Goal: Task Accomplishment & Management: Manage account settings

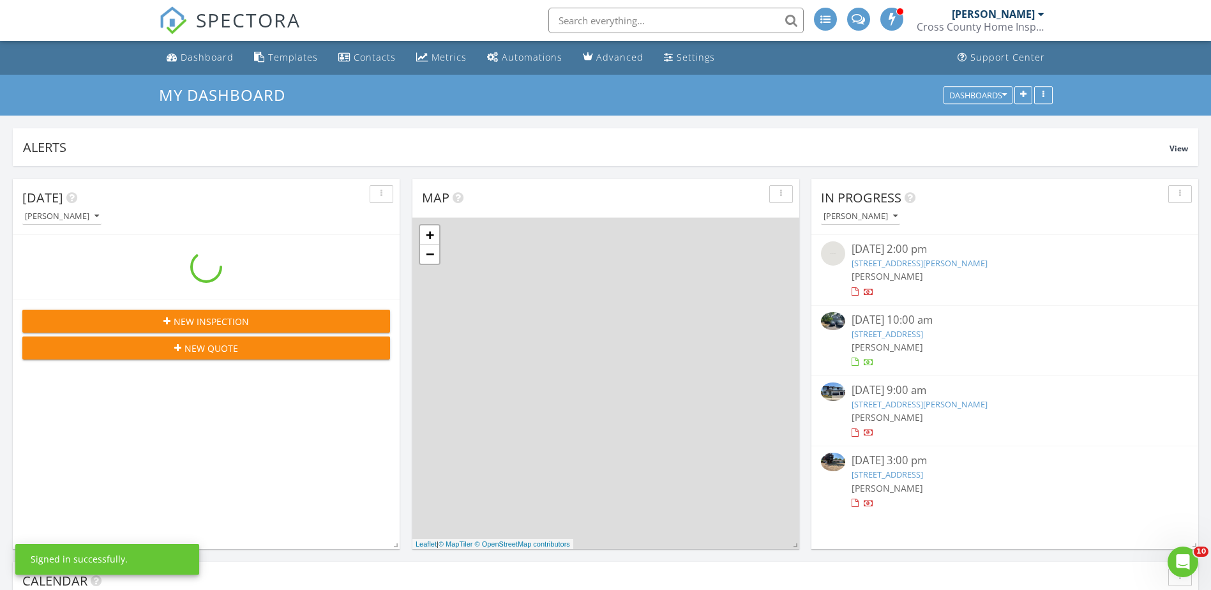
scroll to position [275, 387]
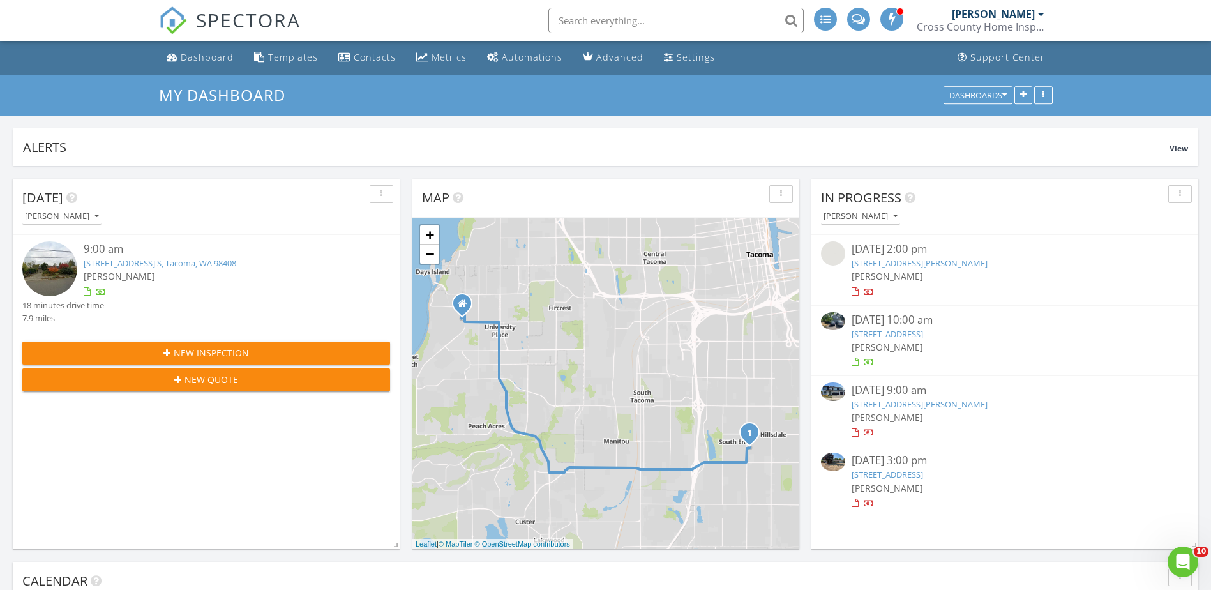
click at [932, 408] on link "3697 SW Blackburn Ln, Port Orchard, WA 98367" at bounding box center [920, 403] width 136 height 11
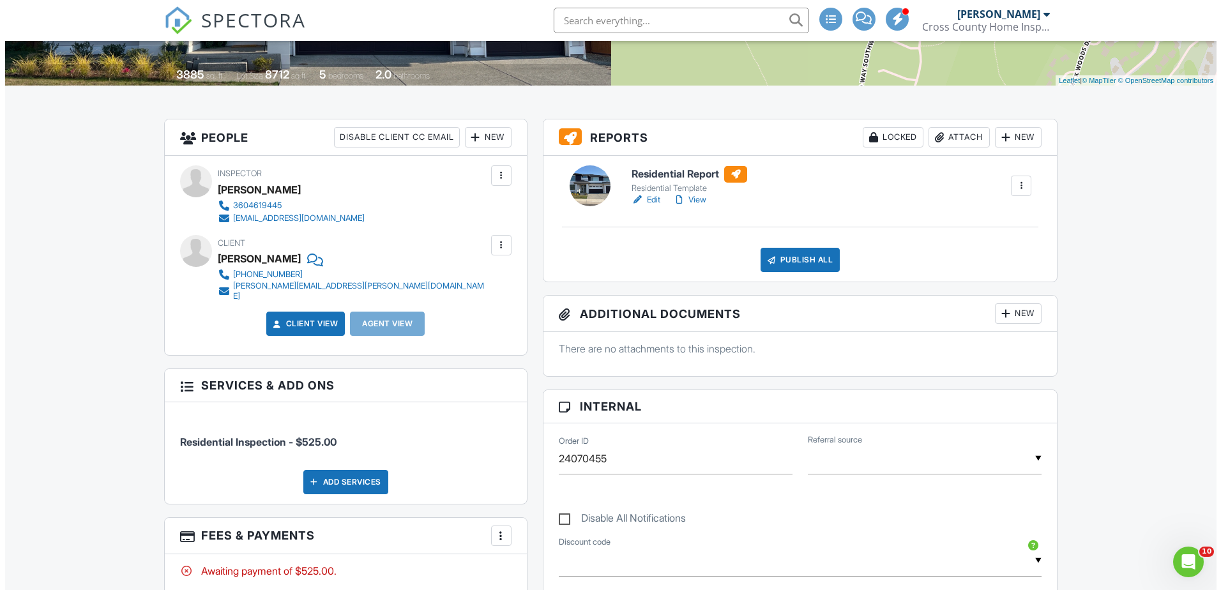
scroll to position [383, 0]
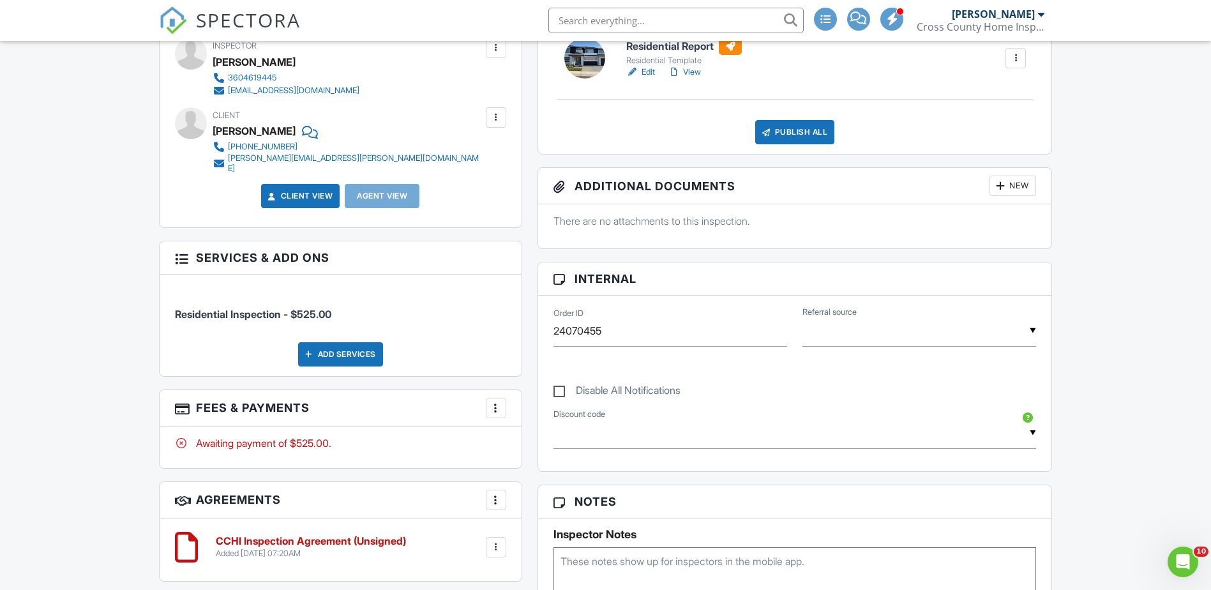
click at [285, 437] on div "Awaiting payment of $525.00." at bounding box center [340, 443] width 331 height 14
click at [495, 404] on div at bounding box center [496, 408] width 13 height 13
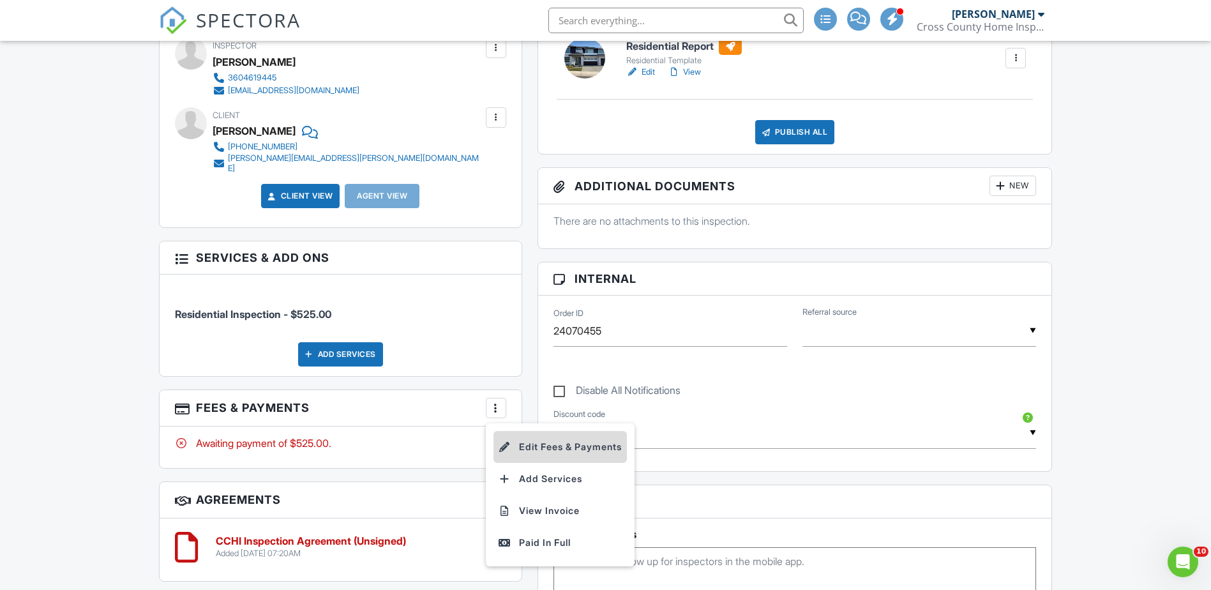
click at [561, 435] on li "Edit Fees & Payments" at bounding box center [560, 447] width 133 height 32
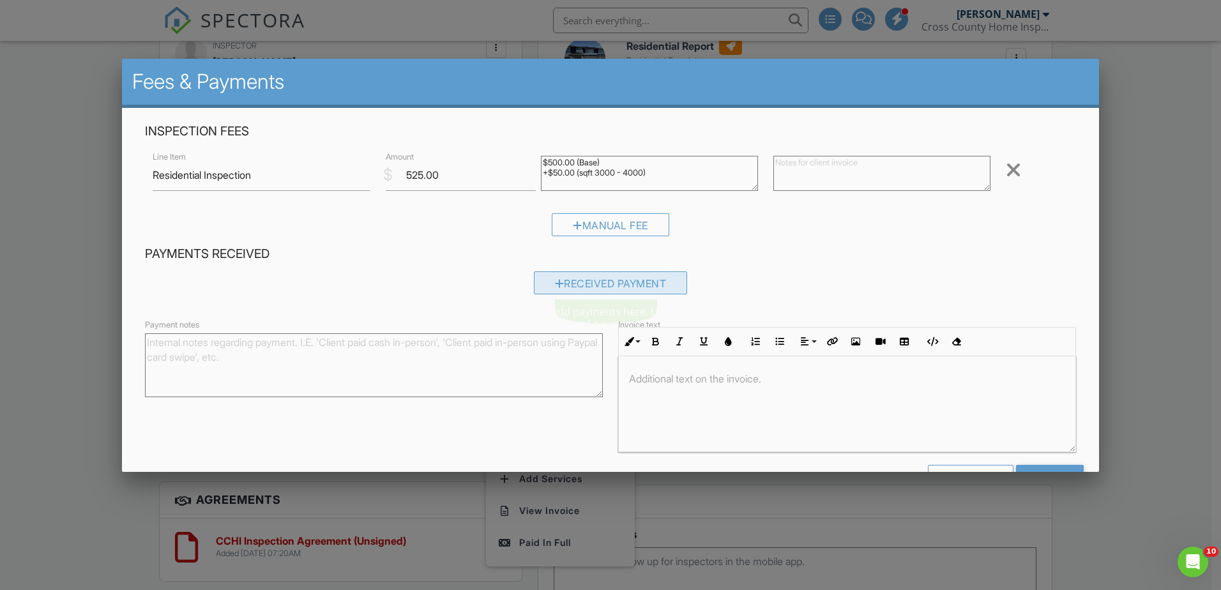
click at [624, 282] on div "Received Payment" at bounding box center [611, 282] width 154 height 23
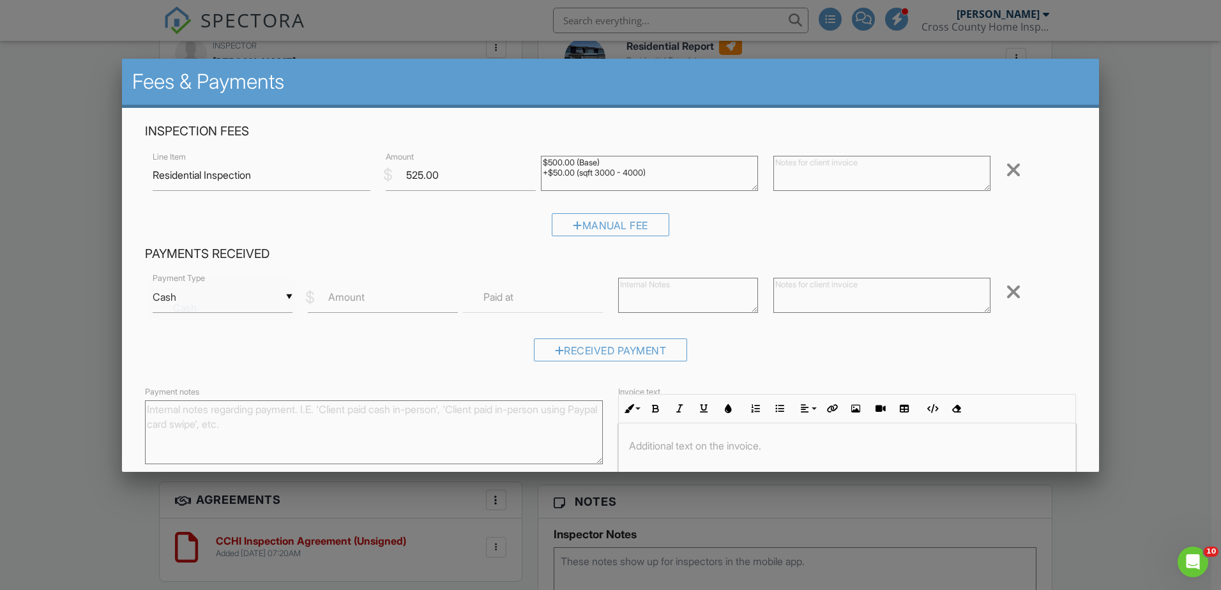
click at [288, 299] on div "▼ Cash Cash Check On-Site Card Other Cash Check On-Site Card Other" at bounding box center [223, 297] width 140 height 31
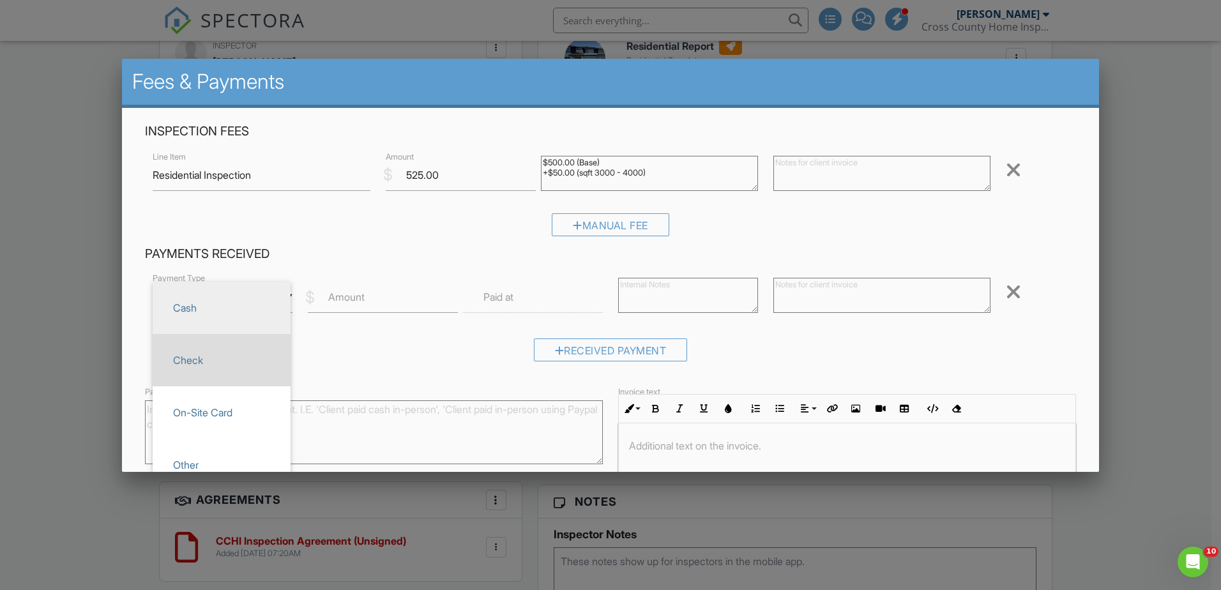
click at [206, 365] on span "Check" at bounding box center [221, 360] width 117 height 32
type input "Check"
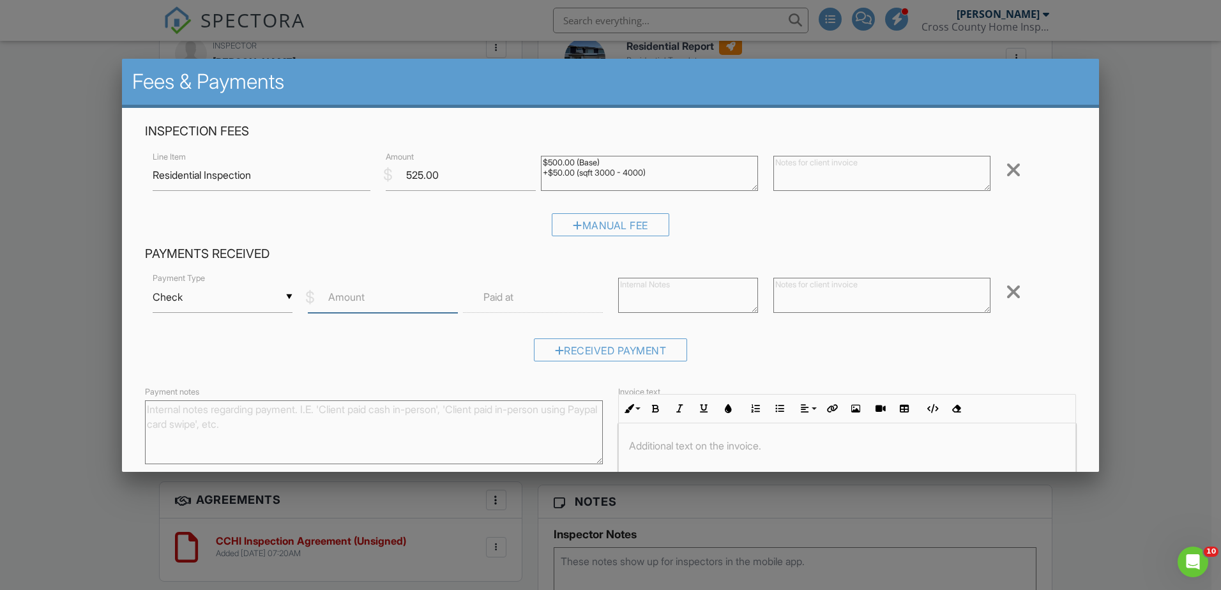
click at [400, 305] on input "Amount" at bounding box center [383, 297] width 150 height 31
type input "525.00"
click at [561, 303] on input "text" at bounding box center [533, 297] width 140 height 31
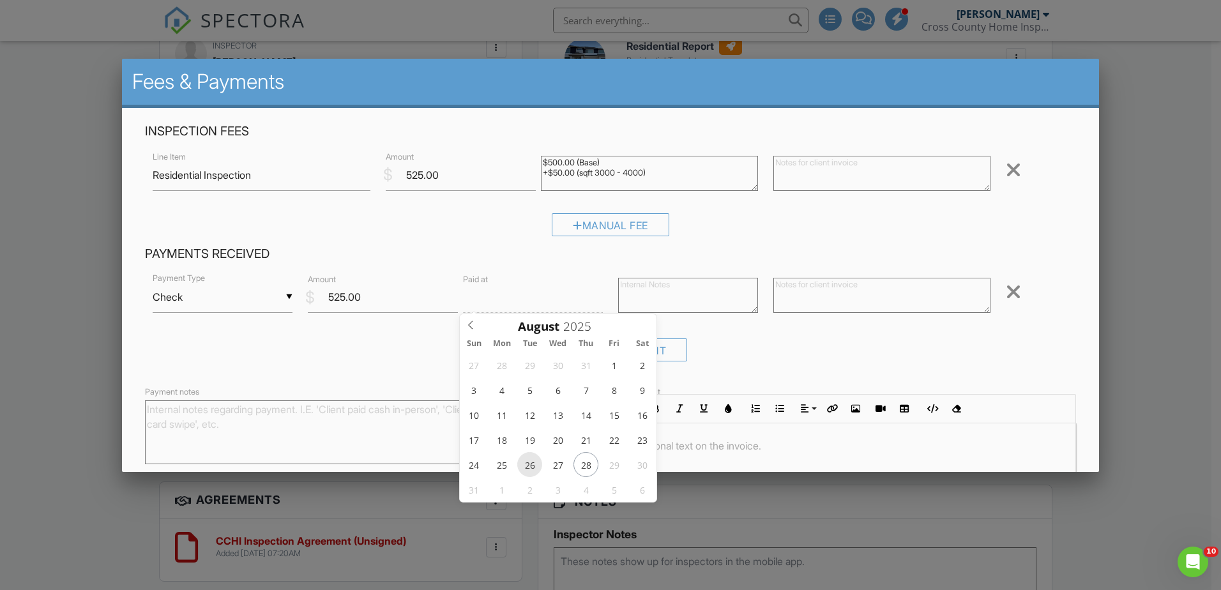
type input "[DATE] 12:00 PM"
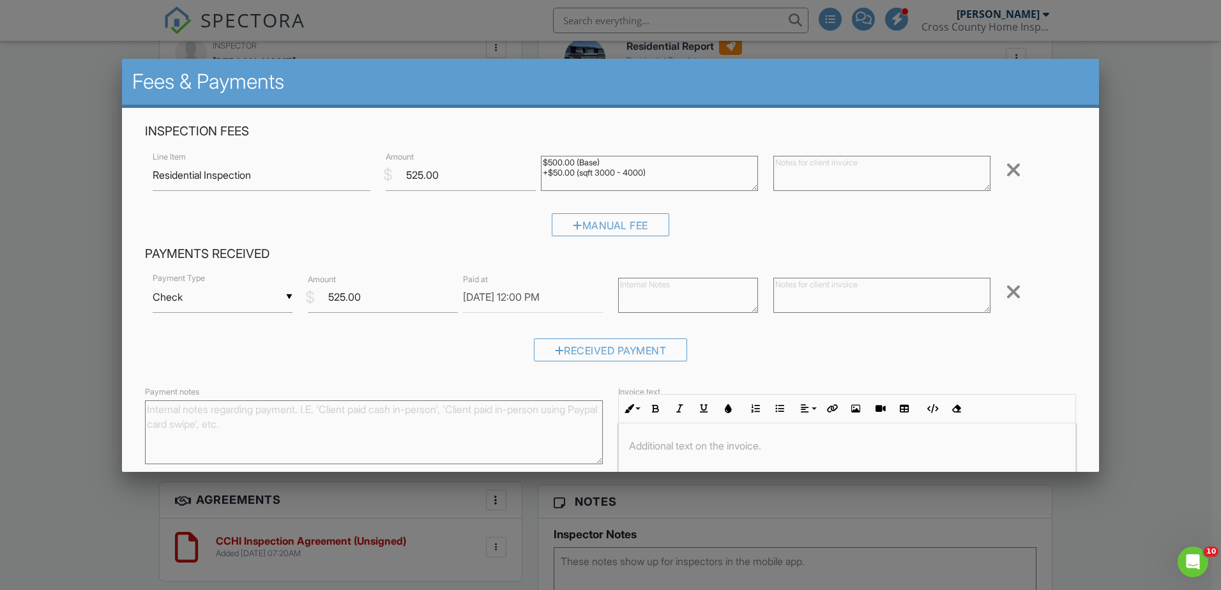
click at [727, 376] on form "Inspection Fees Line Item Residential Inspection $ Amount 525.00 $500.00 (Base)…" at bounding box center [610, 343] width 946 height 441
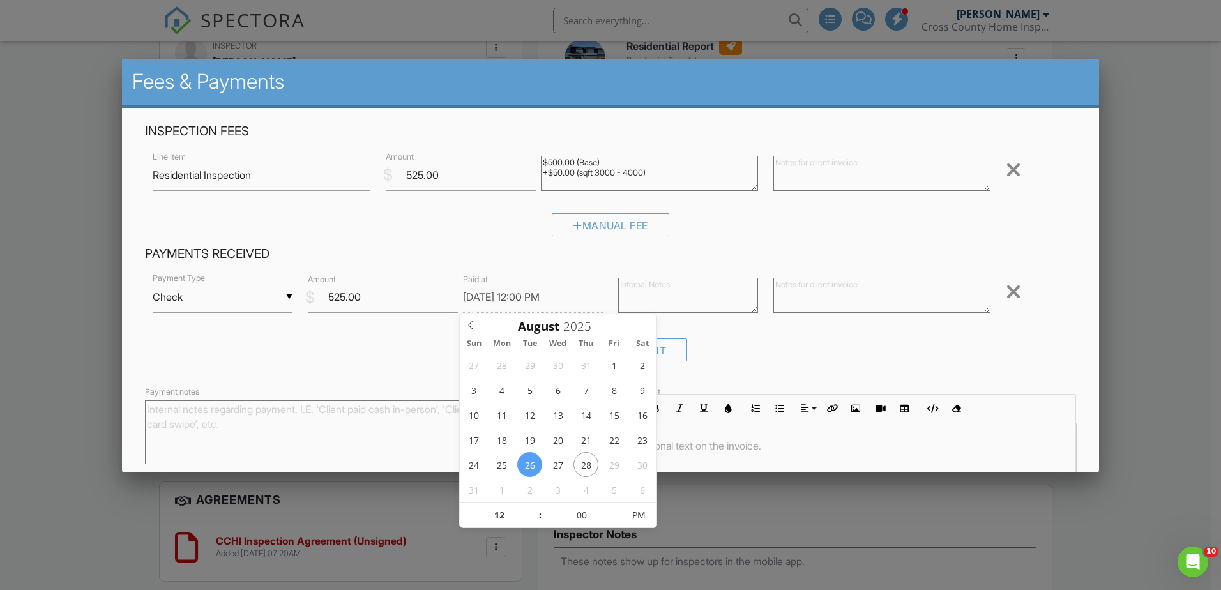
click at [559, 298] on input "[DATE] 12:00 PM" at bounding box center [533, 297] width 140 height 31
type input "01"
type input "[DATE] 1:00 PM"
click at [536, 504] on span at bounding box center [533, 508] width 9 height 13
type input "12"
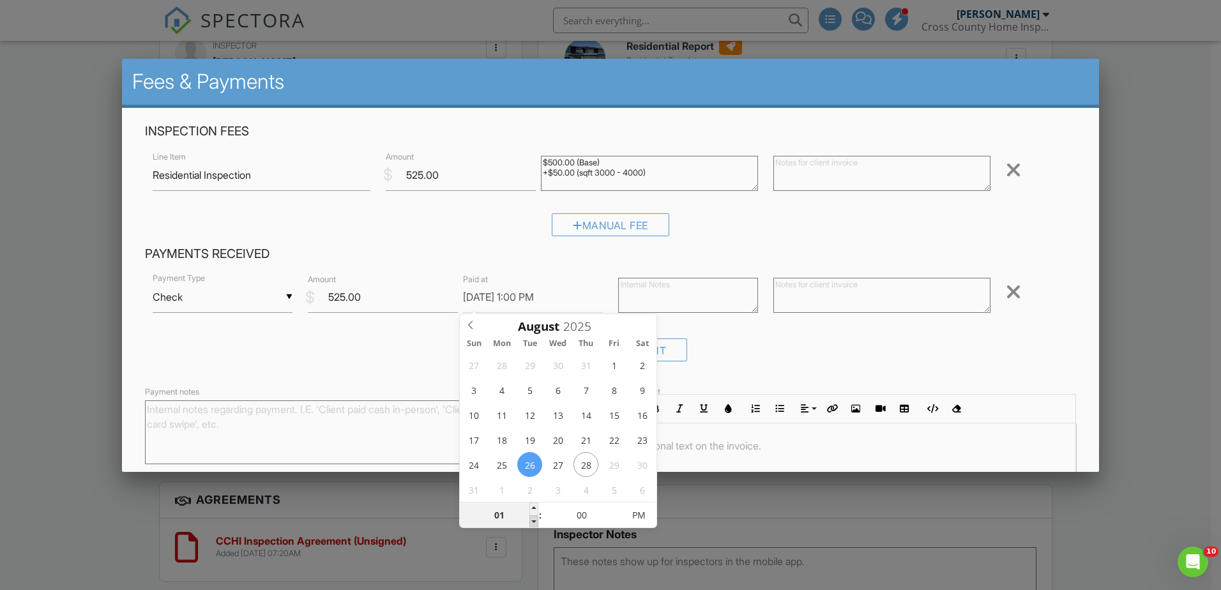
type input "[DATE] 12:00 PM"
click at [536, 522] on span at bounding box center [533, 521] width 9 height 13
type input "01"
type input "[DATE] 1:00 PM"
click at [536, 508] on span at bounding box center [533, 508] width 9 height 13
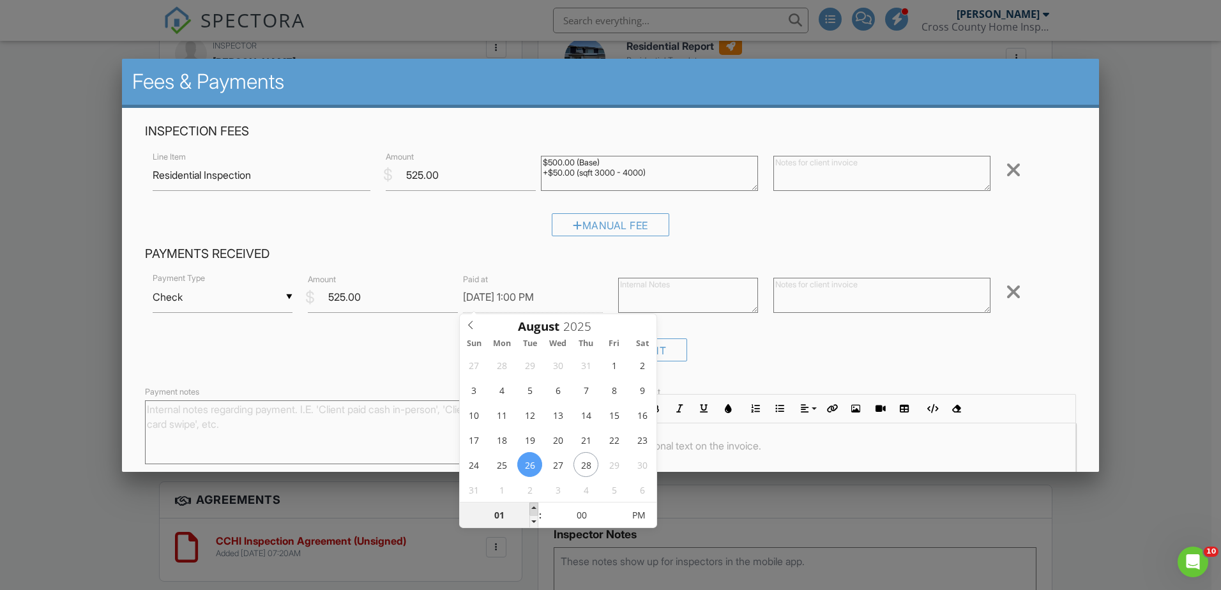
type input "02"
type input "[DATE] 2:00 PM"
click at [536, 508] on span at bounding box center [533, 508] width 9 height 13
type input "03"
type input "[DATE] 3:00 PM"
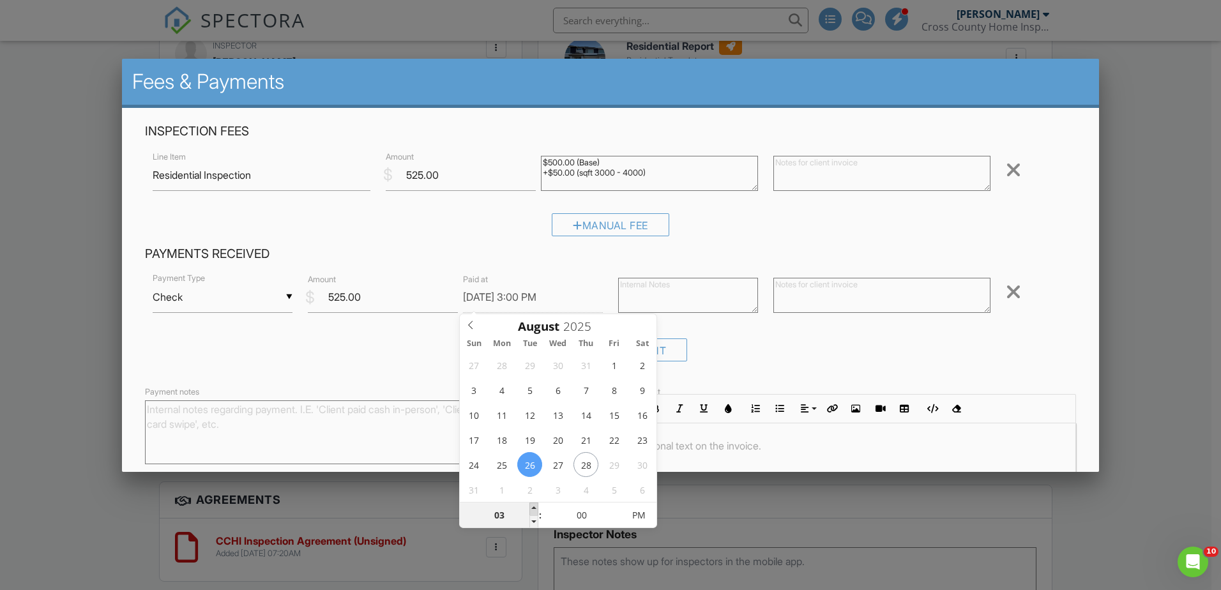
click at [536, 508] on span at bounding box center [533, 508] width 9 height 13
type input "04"
type input "[DATE] 4:00 PM"
click at [536, 508] on span at bounding box center [533, 508] width 9 height 13
type input "05"
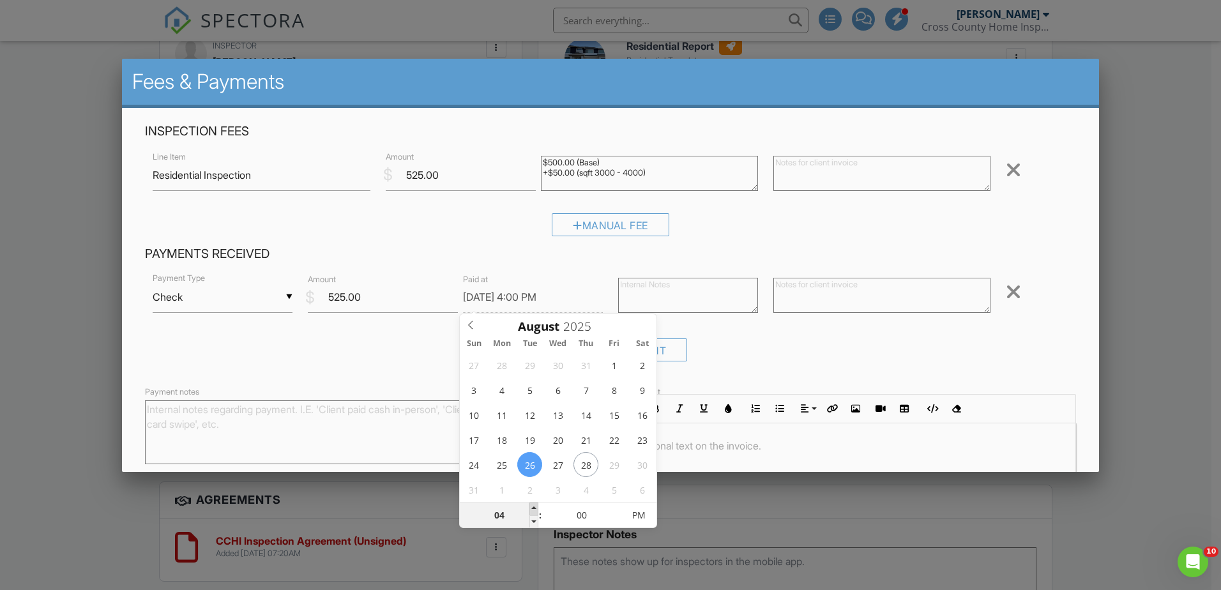
type input "[DATE] 5:00 PM"
click at [536, 508] on span at bounding box center [533, 508] width 9 height 13
type input "06"
type input "[DATE] 6:00 PM"
click at [536, 508] on span at bounding box center [533, 508] width 9 height 13
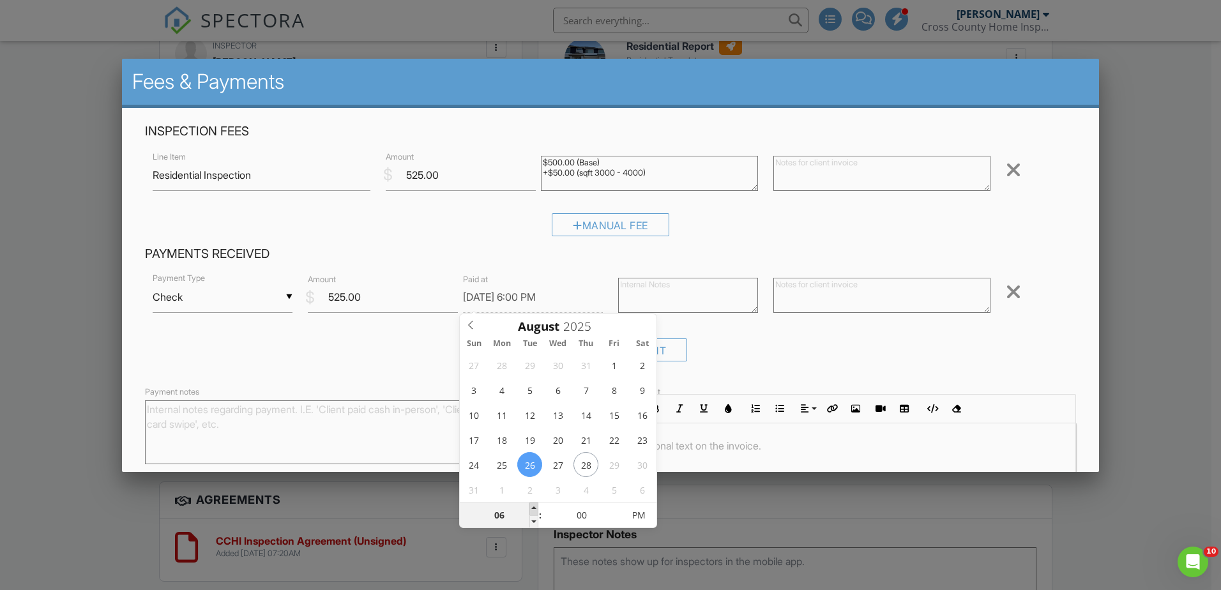
type input "07"
type input "[DATE] 7:00 PM"
click at [536, 508] on span at bounding box center [533, 508] width 9 height 13
type input "08"
type input "[DATE] 8:00 PM"
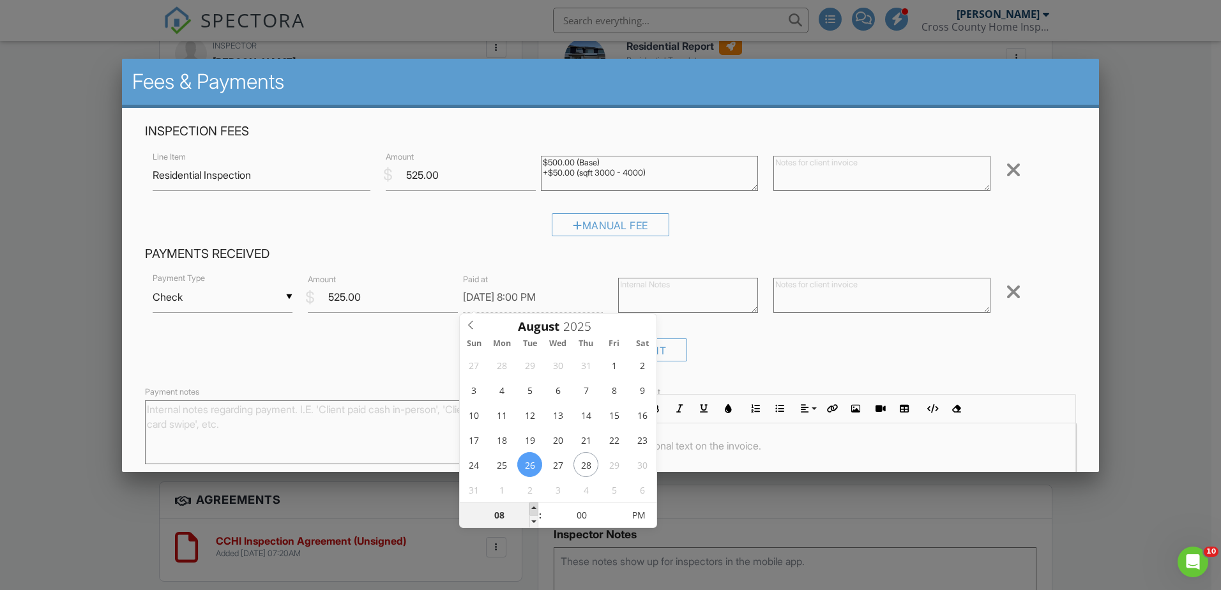
click at [536, 508] on span at bounding box center [533, 508] width 9 height 13
type input "07"
type input "[DATE] 7:00 PM"
click at [536, 525] on span at bounding box center [533, 521] width 9 height 13
type input "06"
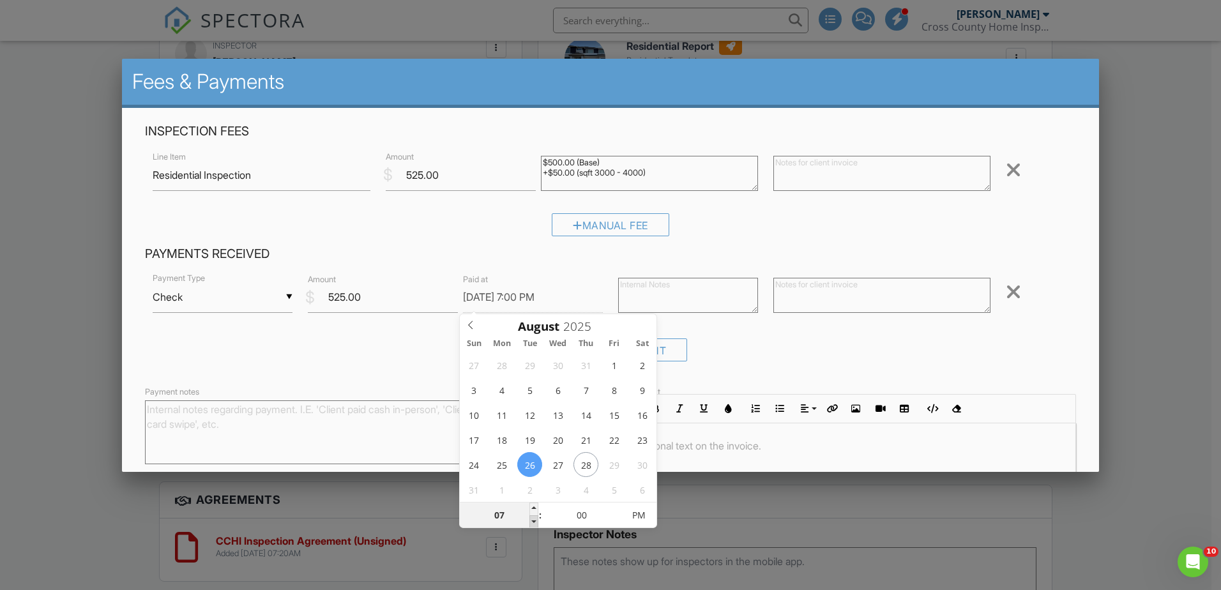
type input "[DATE] 6:00 PM"
click at [536, 525] on span at bounding box center [533, 521] width 9 height 13
type input "05"
type input "[DATE] 5:00 PM"
click at [536, 525] on span at bounding box center [533, 521] width 9 height 13
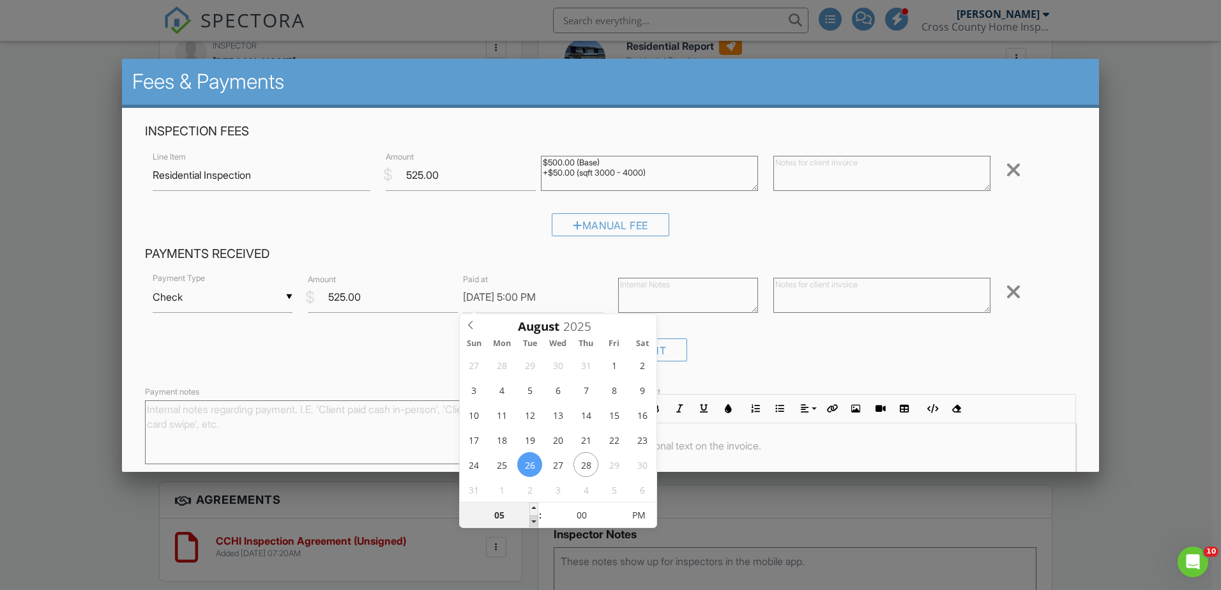
type input "04"
type input "[DATE] 4:00 PM"
click at [536, 525] on span at bounding box center [533, 521] width 9 height 13
type input "03"
type input "[DATE] 3:00 PM"
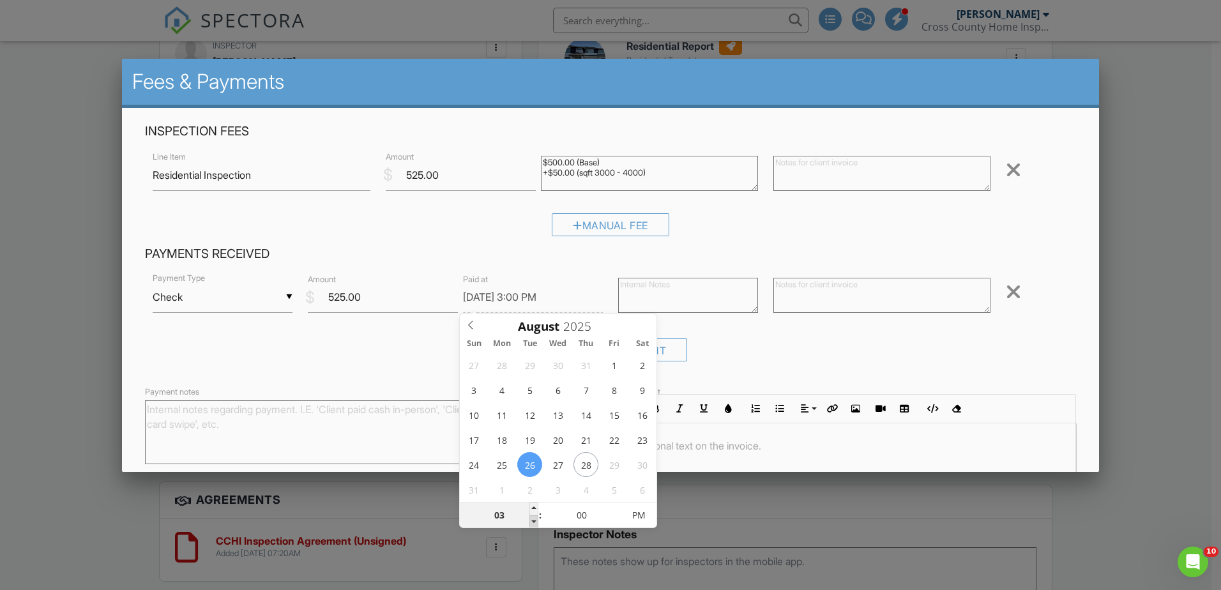
click at [536, 525] on span at bounding box center [533, 521] width 9 height 13
type input "02"
type input "[DATE] 2:00 PM"
click at [536, 525] on span at bounding box center [533, 521] width 9 height 13
click at [743, 337] on div "▼ Check Cash Check On-Site Card Other Cash Check On-Site Card Other Payment Typ…" at bounding box center [610, 321] width 931 height 100
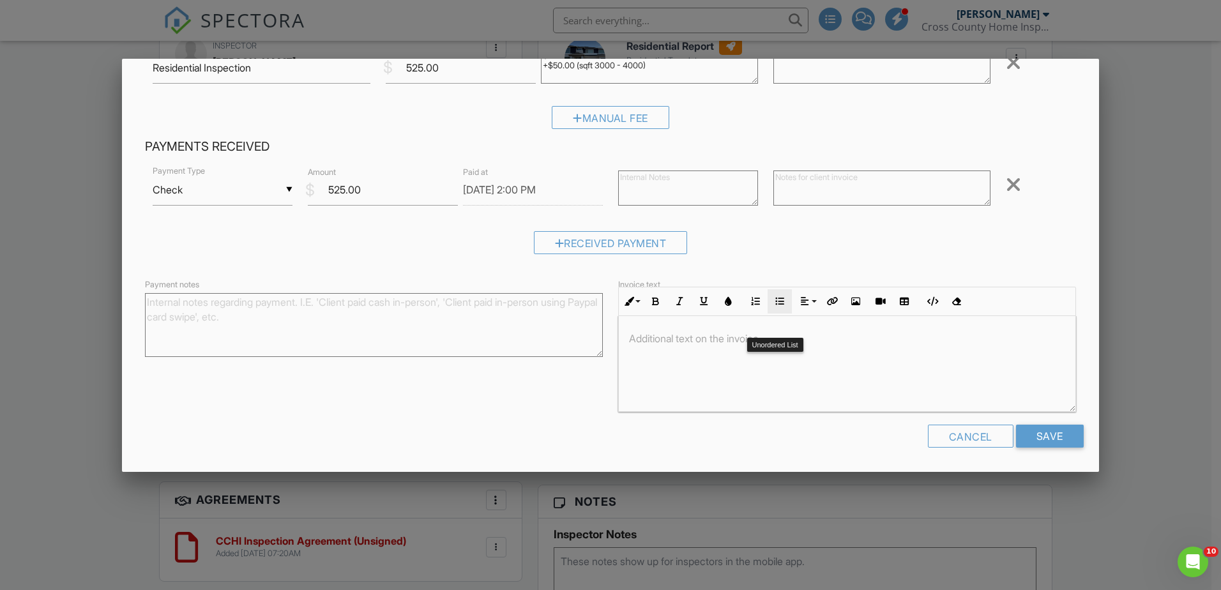
scroll to position [108, 0]
click at [1036, 442] on input "Save" at bounding box center [1050, 435] width 68 height 23
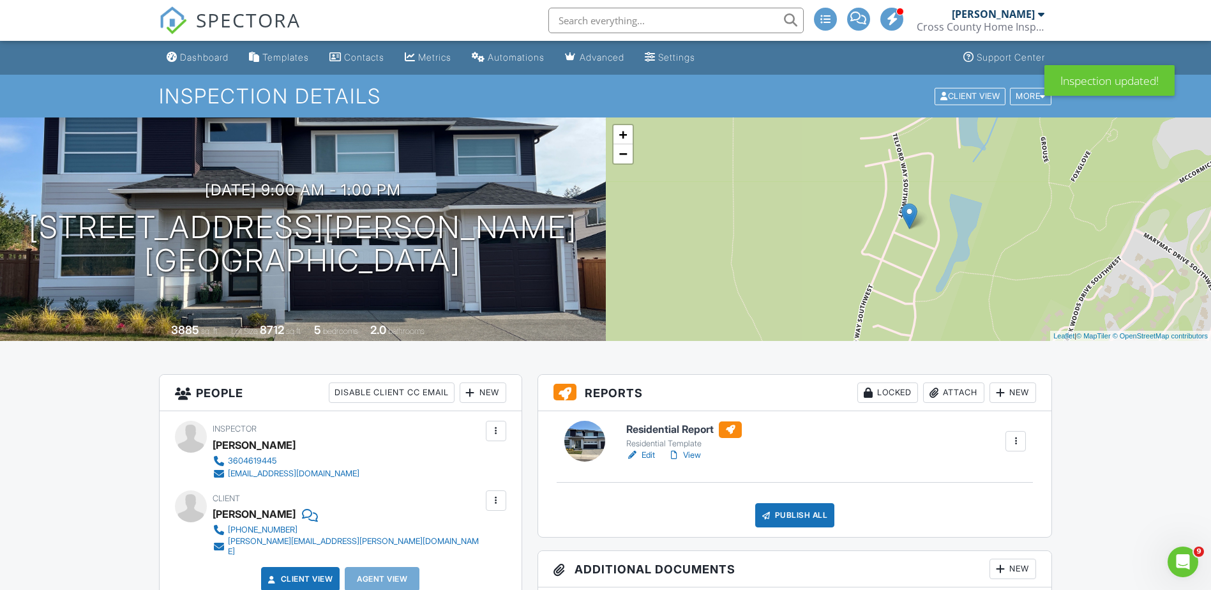
click at [649, 456] on link "Edit" at bounding box center [640, 455] width 29 height 13
